Goal: Information Seeking & Learning: Find specific fact

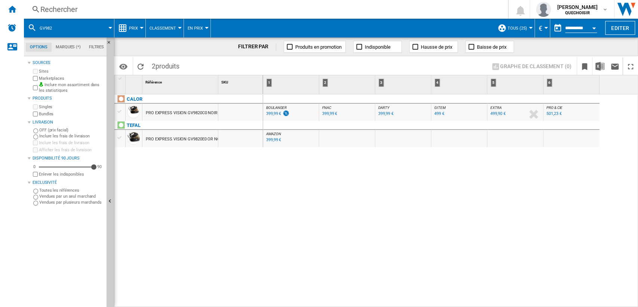
click at [194, 8] on div "Rechercher" at bounding box center [264, 9] width 448 height 10
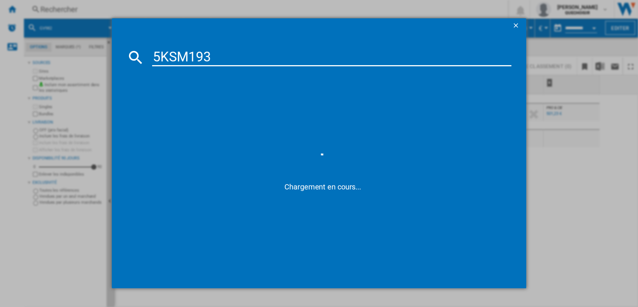
type input "5KSM19"
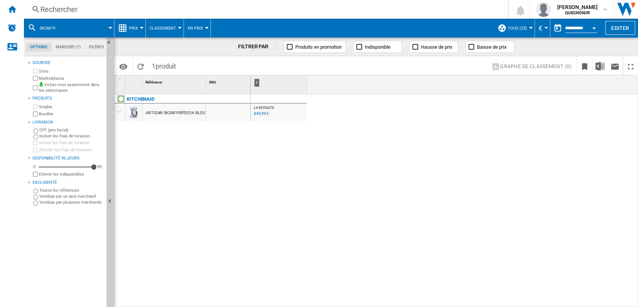
click at [267, 8] on div "Rechercher" at bounding box center [264, 9] width 448 height 10
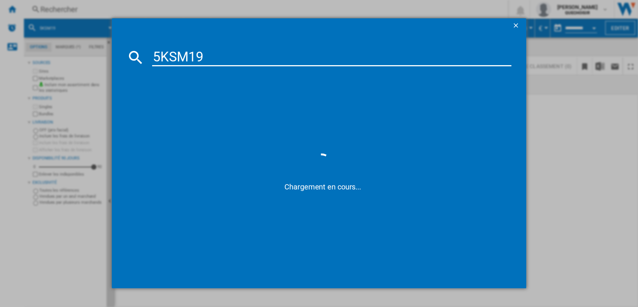
type input "5KSM1"
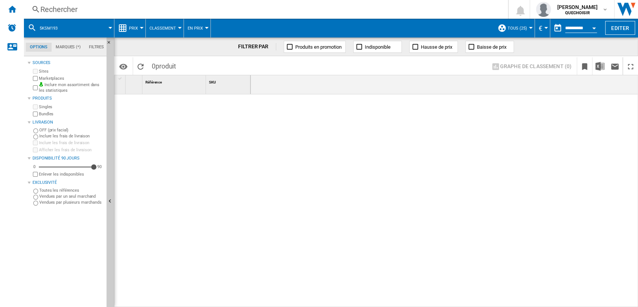
click at [210, 9] on div "Rechercher" at bounding box center [264, 9] width 448 height 10
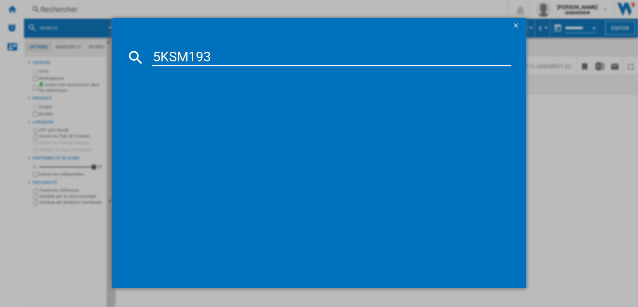
drag, startPoint x: 201, startPoint y: 55, endPoint x: 241, endPoint y: 57, distance: 39.7
click at [241, 57] on input "5KSM193" at bounding box center [332, 57] width 360 height 18
type input "5KSM18"
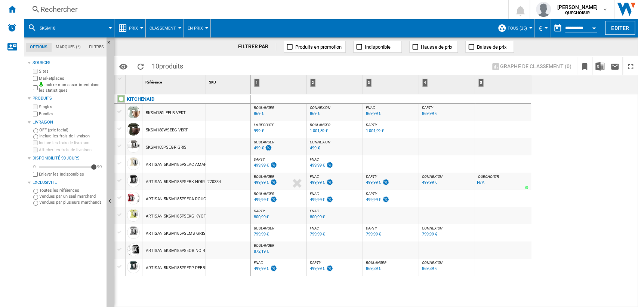
click at [372, 269] on div "869,89 €" at bounding box center [373, 268] width 15 height 5
click at [168, 11] on div "Rechercher" at bounding box center [264, 9] width 448 height 10
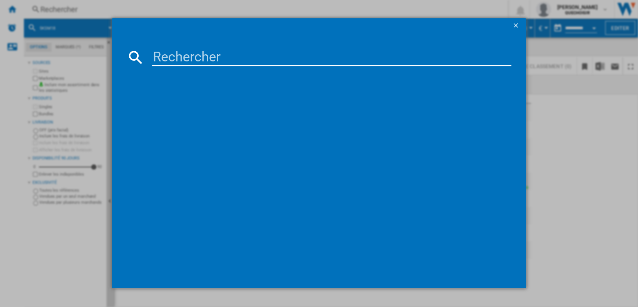
click at [203, 60] on input at bounding box center [332, 57] width 360 height 18
type input "calor GV9"
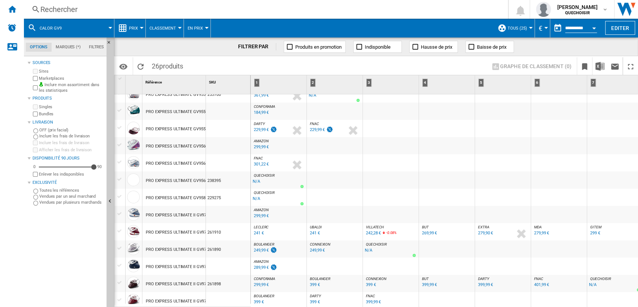
scroll to position [246, 0]
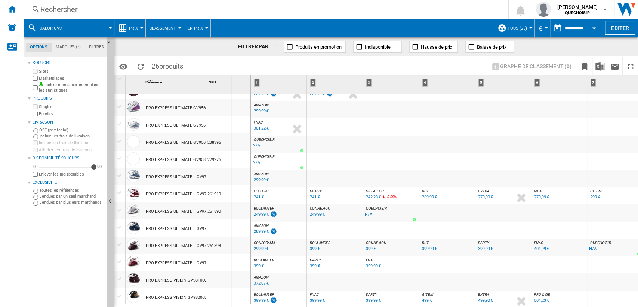
drag, startPoint x: 204, startPoint y: 82, endPoint x: 231, endPoint y: 82, distance: 26.6
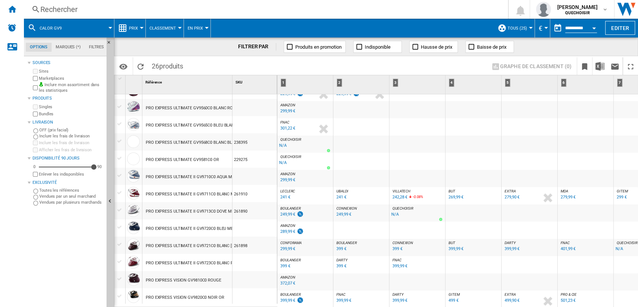
click at [341, 264] on div "399 €" at bounding box center [342, 265] width 10 height 5
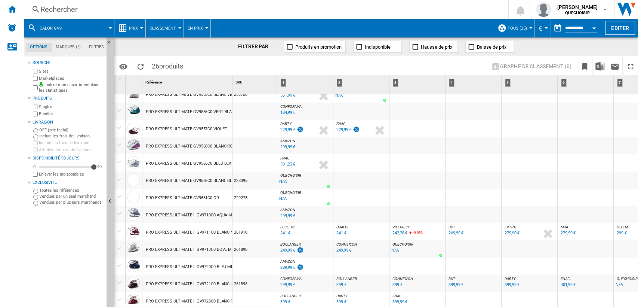
scroll to position [166, 0]
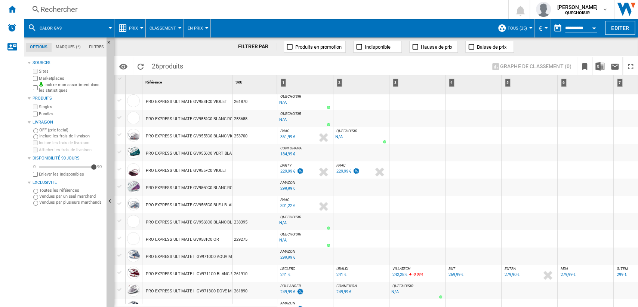
click at [162, 205] on div "PRO EXPRESS ULTIMATE GV9565C0 BLEU BLANC" at bounding box center [191, 204] width 91 height 17
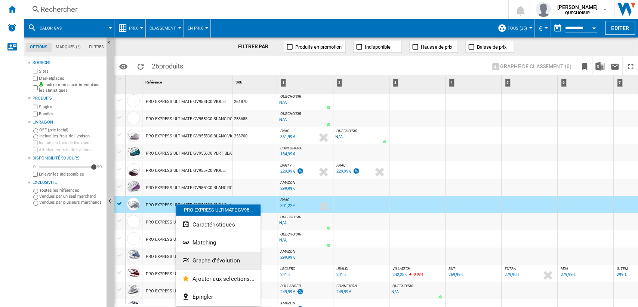
click at [208, 261] on span "Graphe d'évolution" at bounding box center [216, 260] width 47 height 7
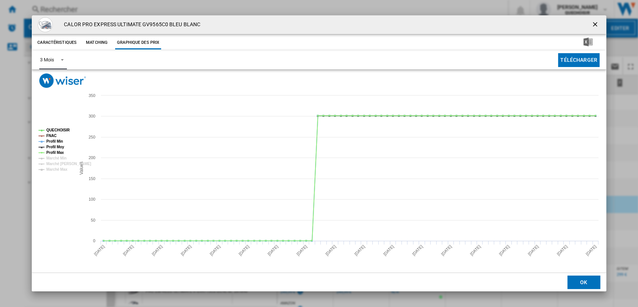
click at [51, 64] on md-select-value "3 Mois" at bounding box center [52, 60] width 27 height 18
click at [59, 80] on md-option "6 Mois" at bounding box center [59, 78] width 51 height 18
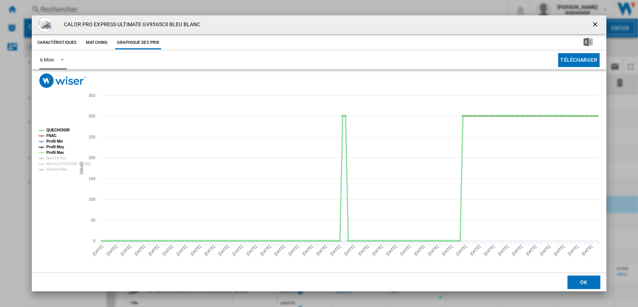
click at [58, 140] on tspan "Profil Min" at bounding box center [54, 141] width 17 height 4
click at [57, 147] on tspan "Profil Moy" at bounding box center [55, 147] width 18 height 4
click at [57, 153] on tspan "Profil Max" at bounding box center [55, 152] width 18 height 4
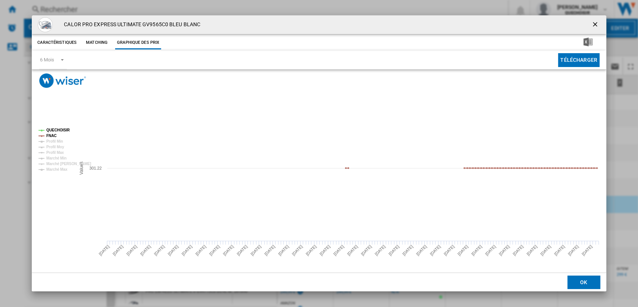
click at [593, 25] on ng-md-icon "getI18NText('BUTTONS.CLOSE_DIALOG')" at bounding box center [596, 25] width 9 height 9
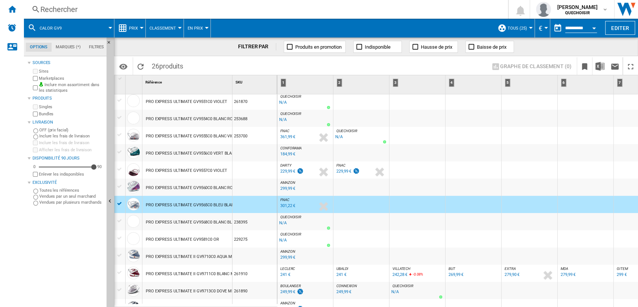
click at [290, 207] on div "301,22 €" at bounding box center [288, 205] width 15 height 5
click at [144, 186] on div "PRO EXPRESS ULTIMATE GV9560C0 BLANC ROSE" at bounding box center [187, 186] width 90 height 17
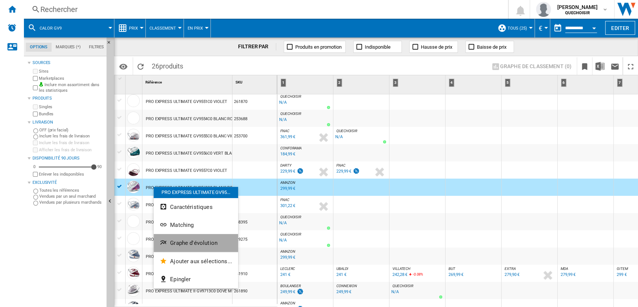
click at [208, 245] on span "Graphe d'évolution" at bounding box center [193, 242] width 47 height 7
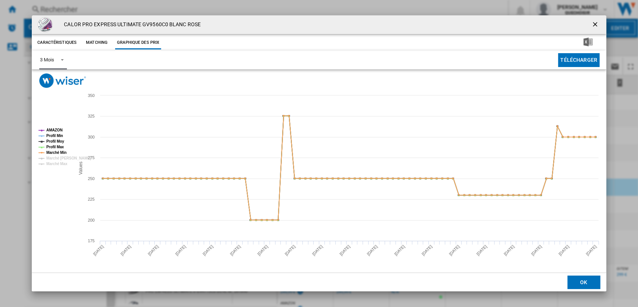
click at [55, 57] on md-select-value "3 Mois" at bounding box center [52, 60] width 27 height 18
click at [55, 71] on md-option "6 Mois" at bounding box center [59, 78] width 51 height 18
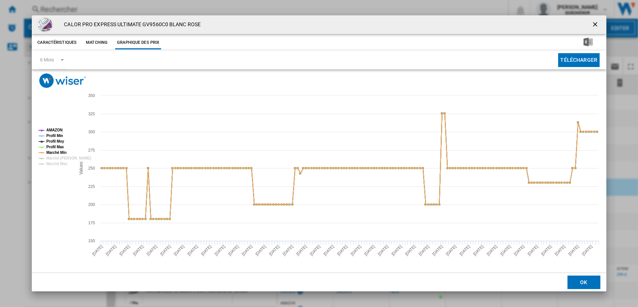
click at [595, 23] on ng-md-icon "getI18NText('BUTTONS.CLOSE_DIALOG')" at bounding box center [596, 25] width 9 height 9
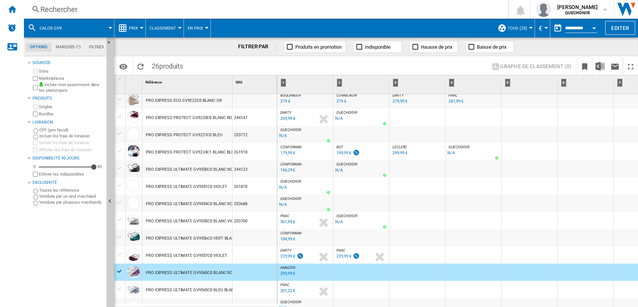
scroll to position [0, 0]
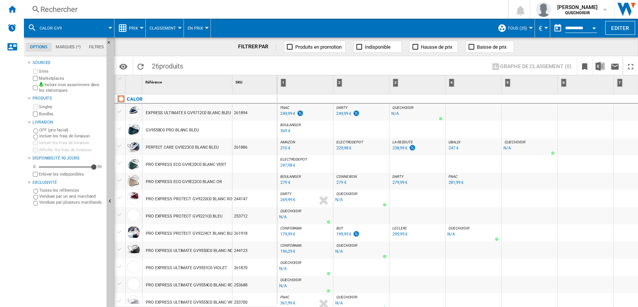
click at [545, 47] on div "FILTRER PAR Produits en promotion Indisponible Hausse de prix Baisse de prix" at bounding box center [376, 46] width 524 height 19
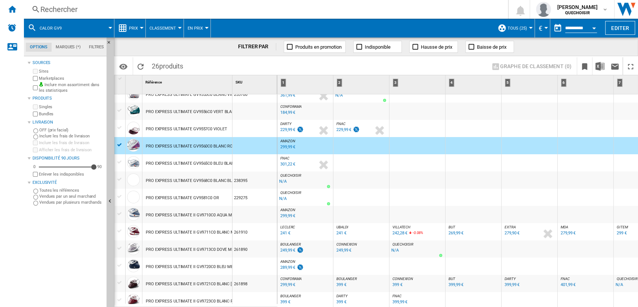
scroll to position [248, 0]
